Goal: Information Seeking & Learning: Learn about a topic

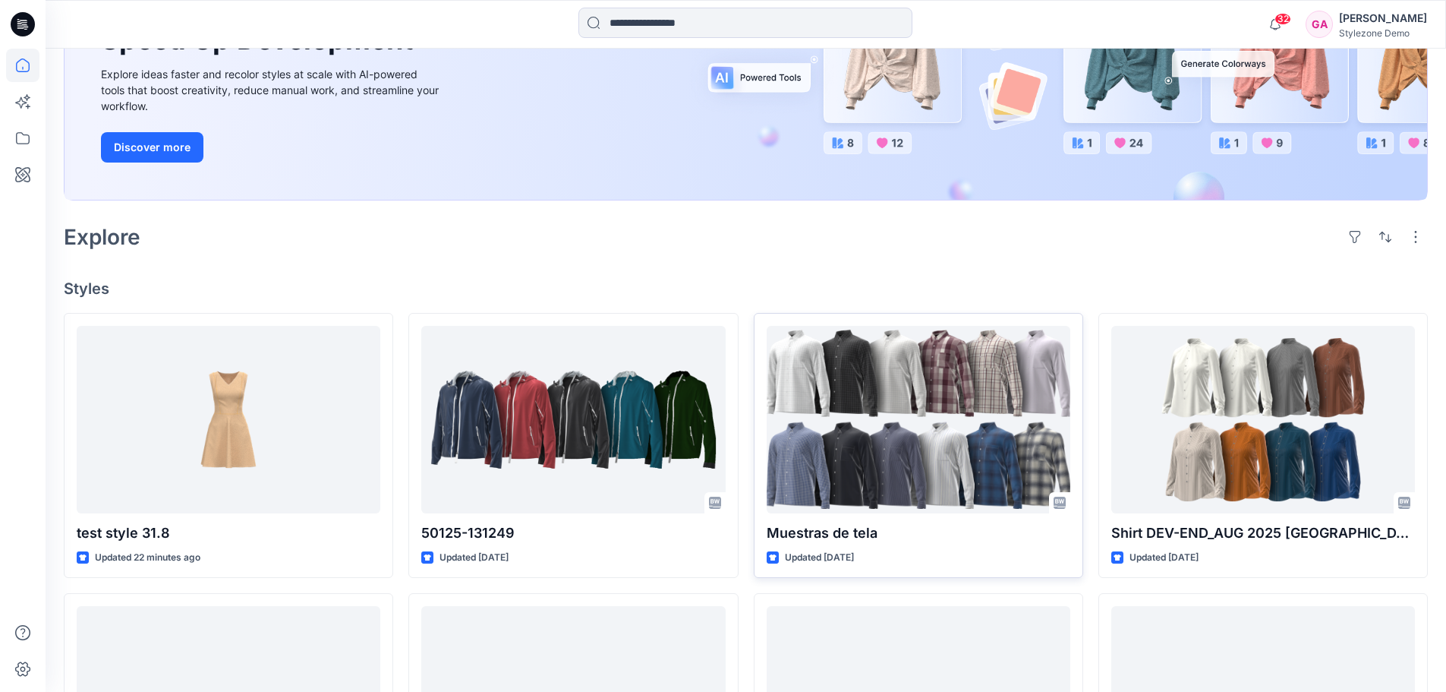
scroll to position [228, 0]
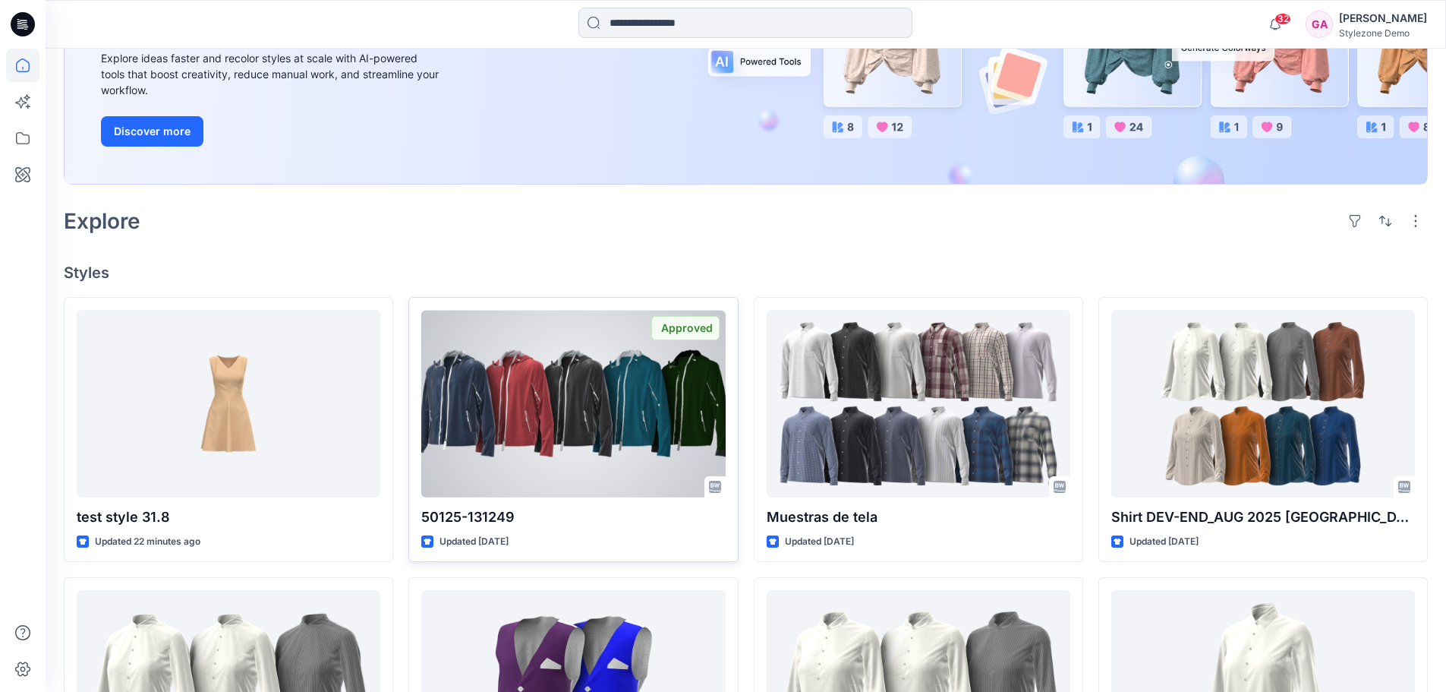
click at [558, 405] on div at bounding box center [573, 404] width 304 height 188
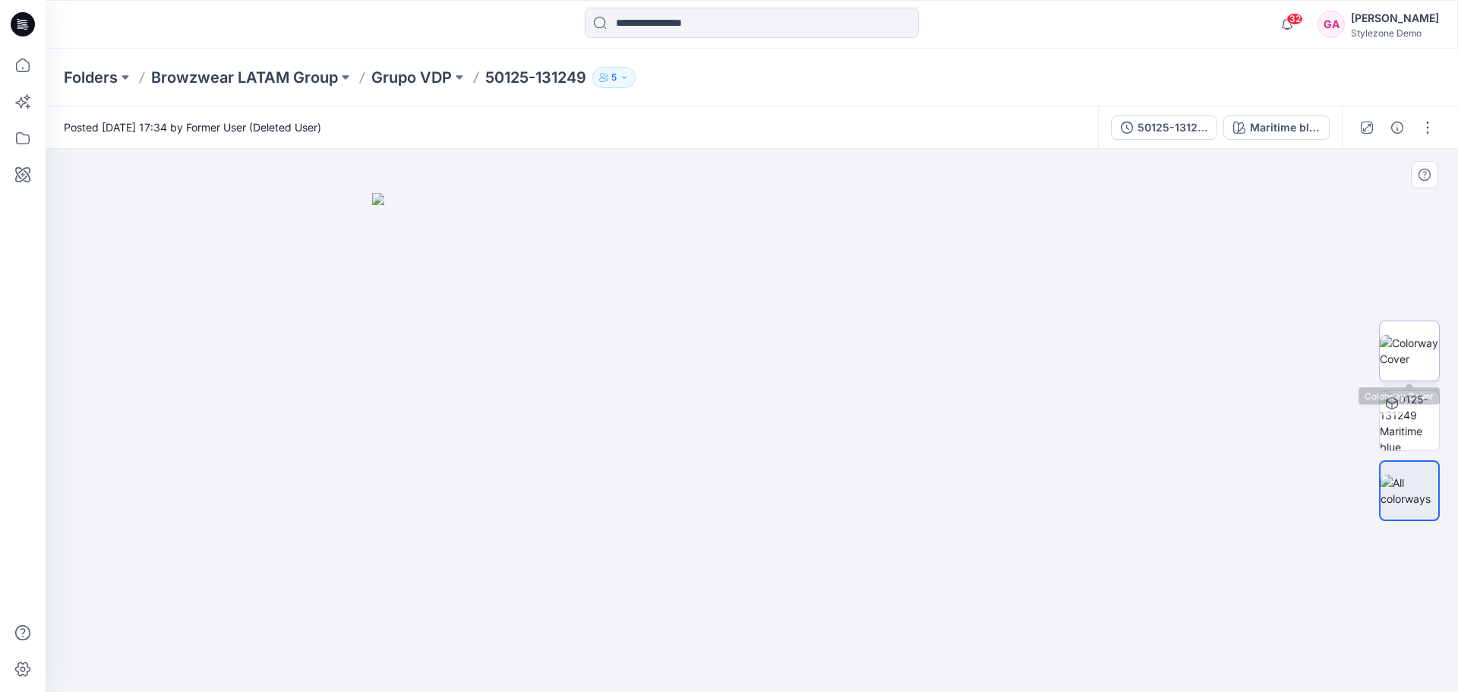
click at [1407, 355] on img at bounding box center [1409, 351] width 59 height 32
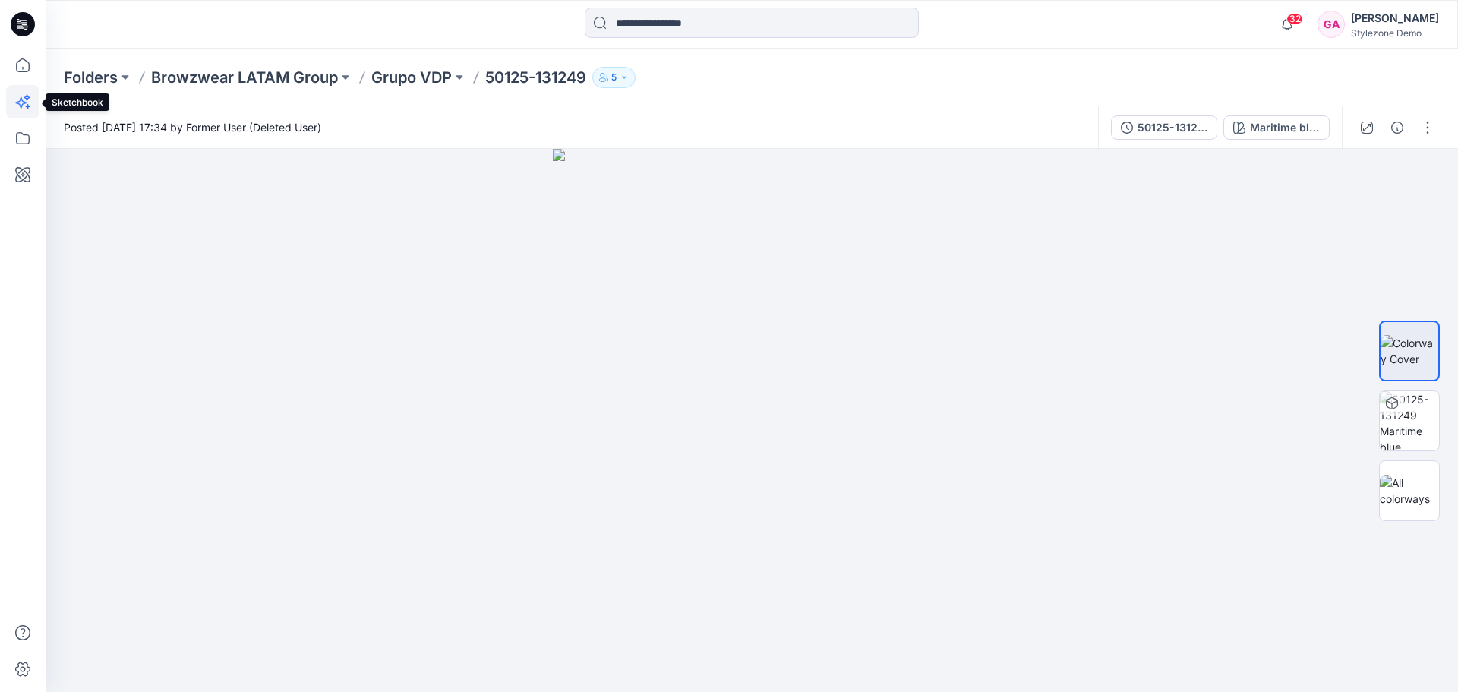
click at [27, 99] on icon at bounding box center [27, 97] width 7 height 7
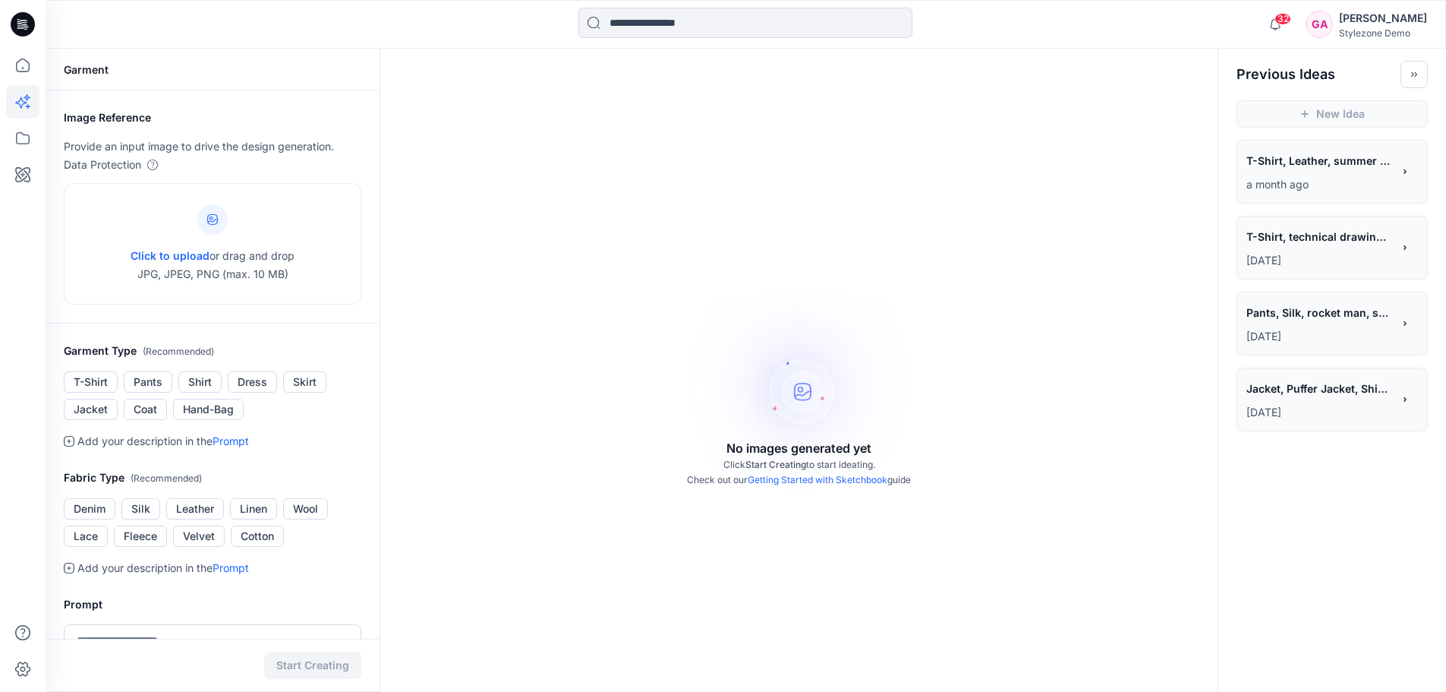
click at [1261, 243] on span "T-Shirt, technical drawing for fashion industry" at bounding box center [1319, 237] width 144 height 22
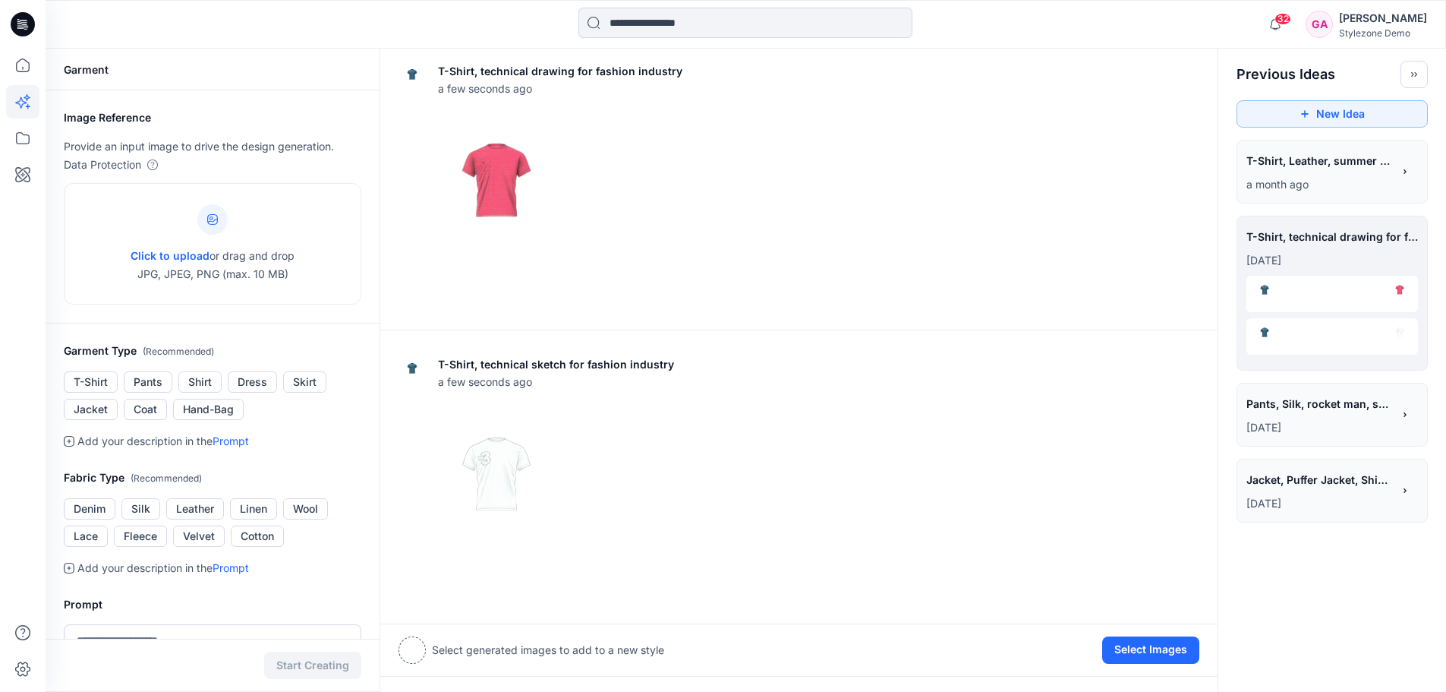
click at [1310, 415] on div "**********" at bounding box center [1320, 406] width 146 height 26
